Goal: Navigation & Orientation: Find specific page/section

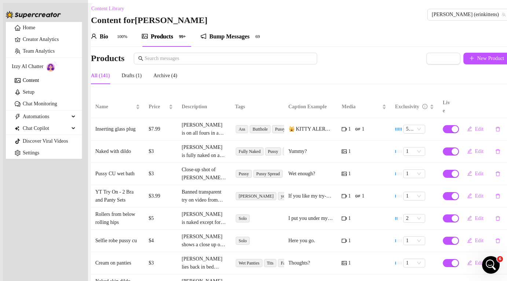
scroll to position [34, 0]
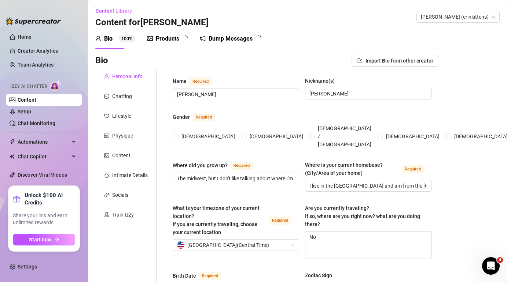
radio input "true"
type input "[DATE]"
click at [51, 241] on span "Start now" at bounding box center [40, 240] width 22 height 6
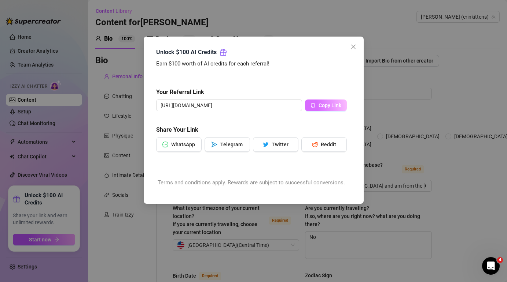
click at [336, 108] on span "Copy Link" at bounding box center [329, 106] width 23 height 6
click at [350, 48] on icon "close" at bounding box center [353, 47] width 6 height 6
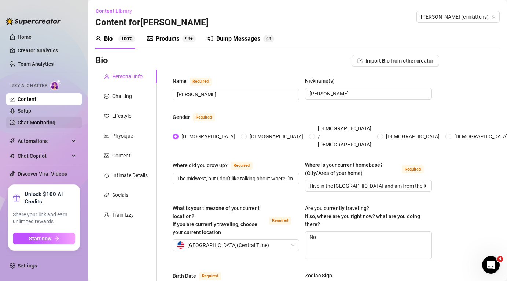
click at [36, 123] on link "Chat Monitoring" at bounding box center [37, 123] width 38 height 6
